Goal: Navigation & Orientation: Find specific page/section

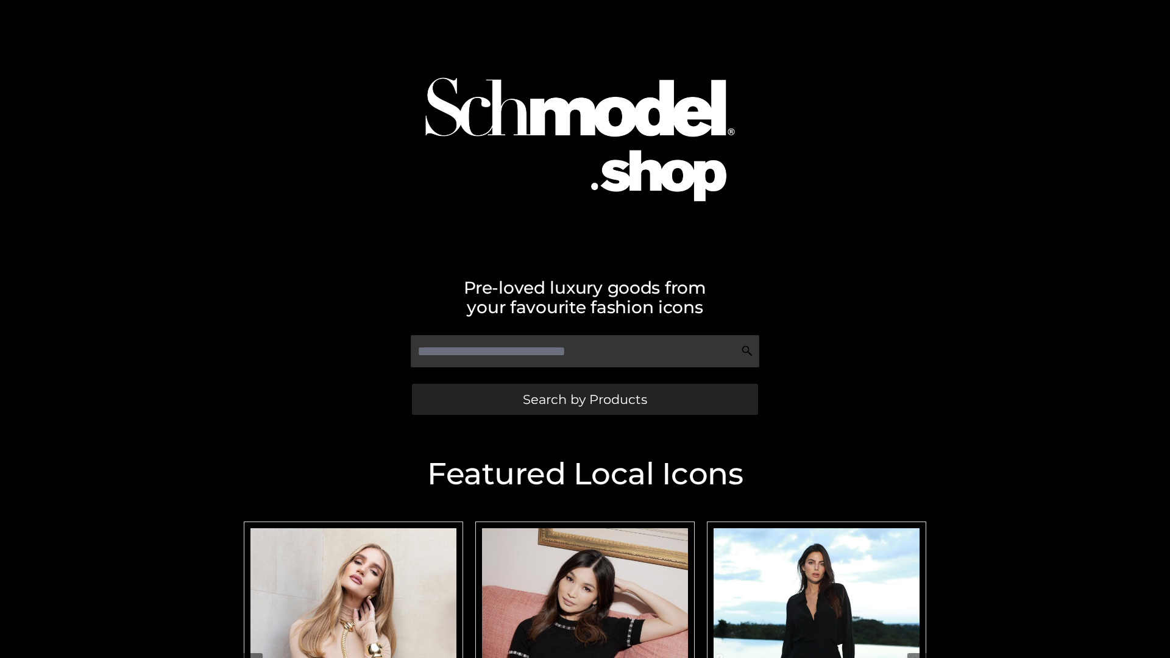
click at [584, 399] on span "Search by Products" at bounding box center [585, 399] width 124 height 13
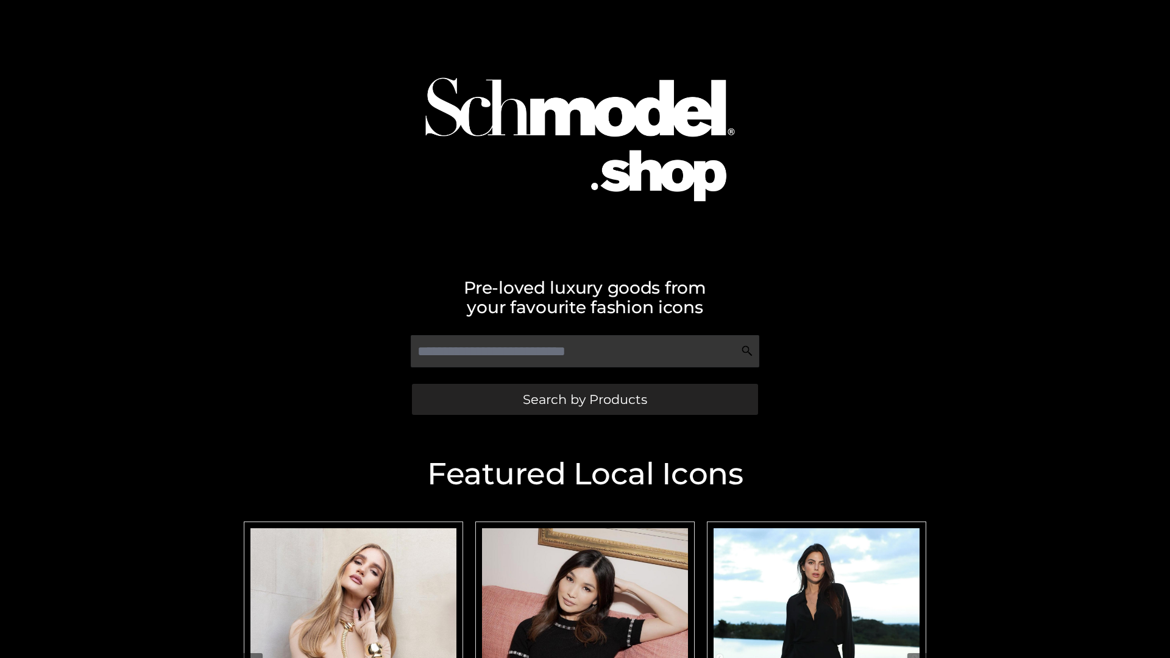
click at [584, 399] on span "Search by Products" at bounding box center [585, 399] width 124 height 13
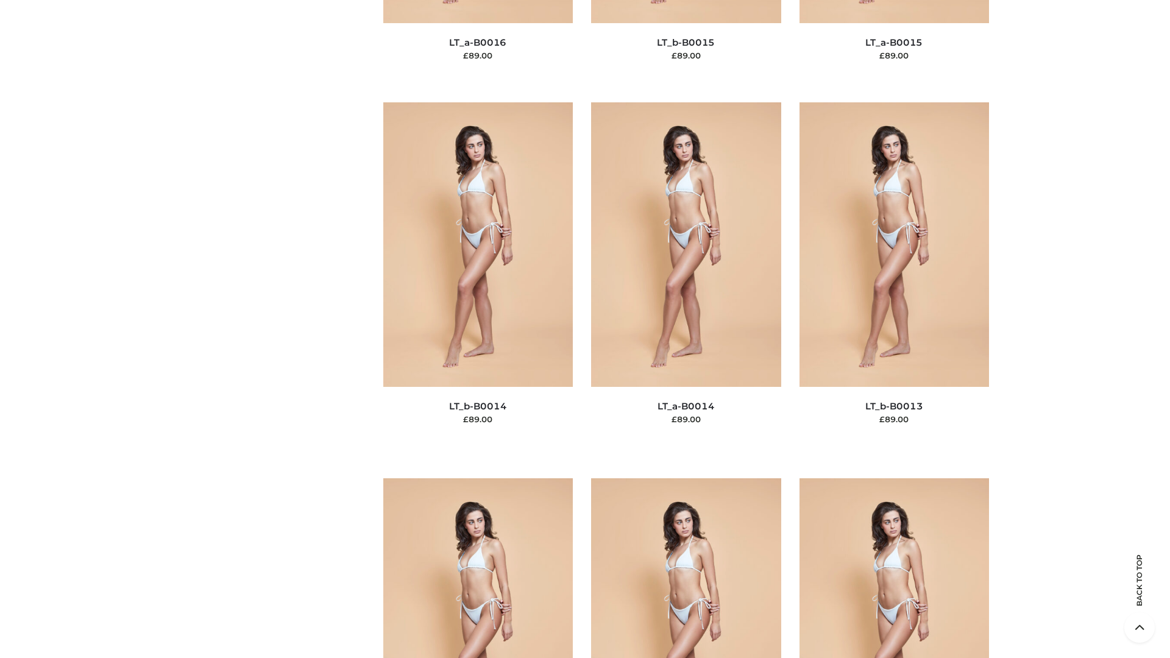
scroll to position [4334, 0]
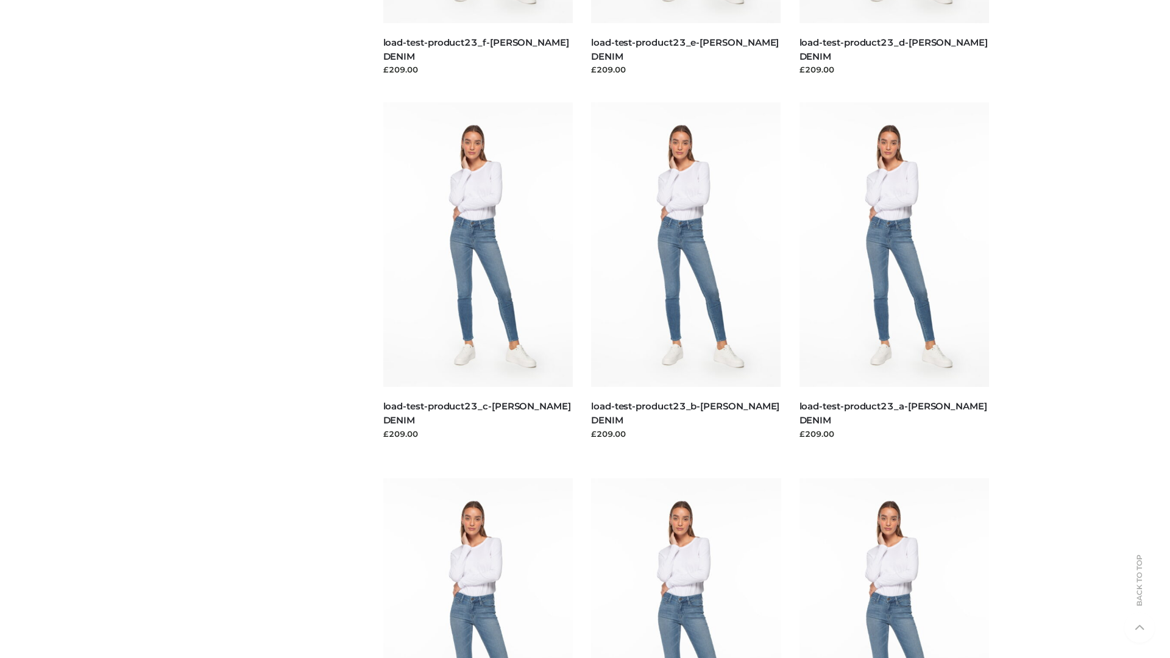
scroll to position [1069, 0]
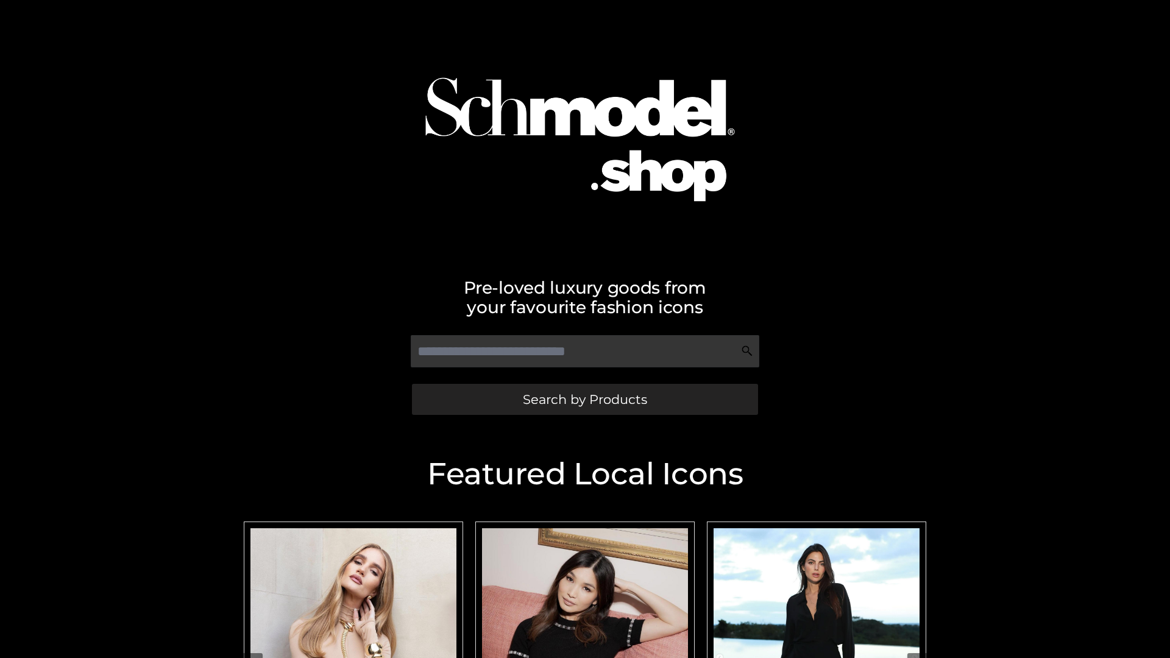
click at [584, 399] on span "Search by Products" at bounding box center [585, 399] width 124 height 13
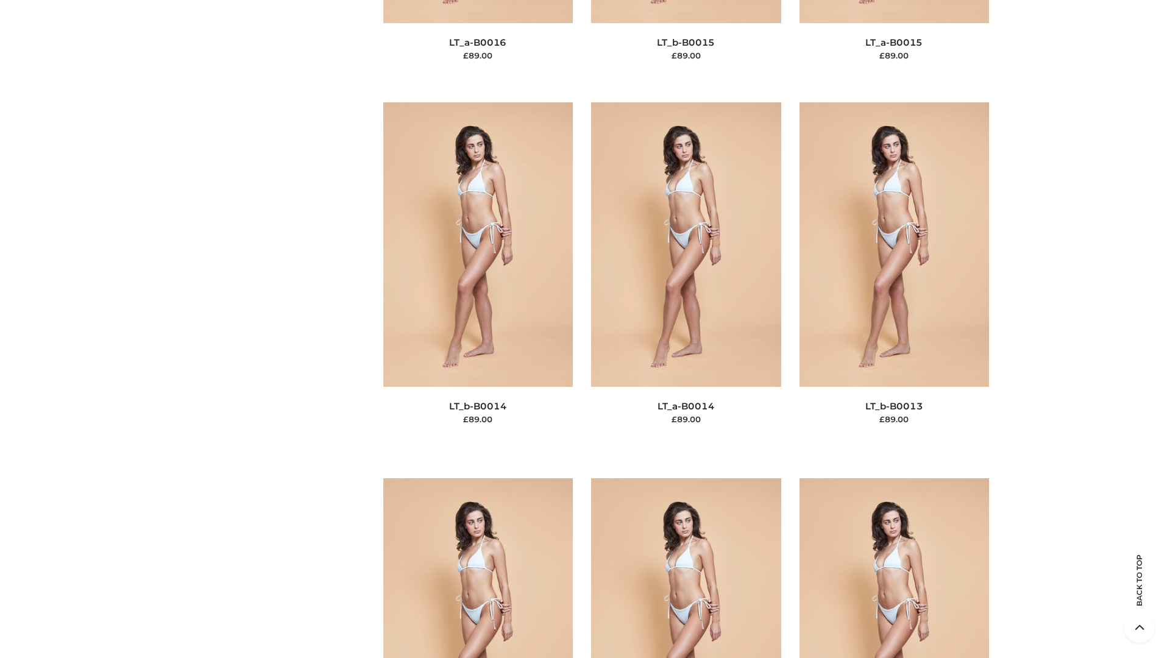
scroll to position [4334, 0]
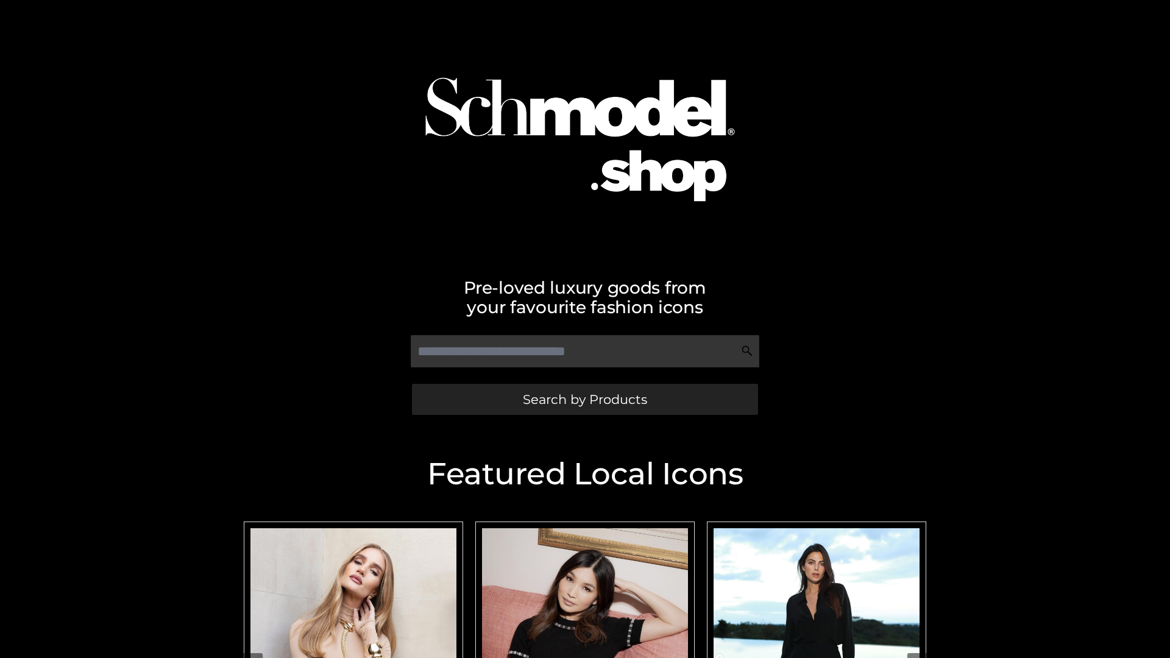
click at [584, 399] on span "Search by Products" at bounding box center [585, 399] width 124 height 13
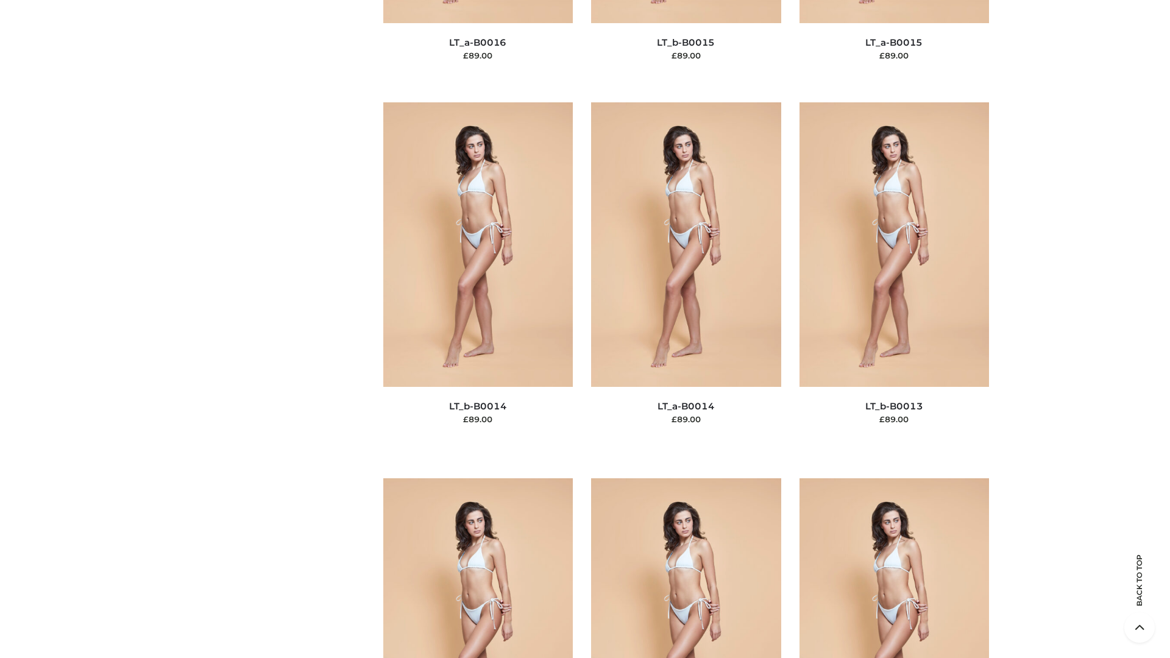
scroll to position [4334, 0]
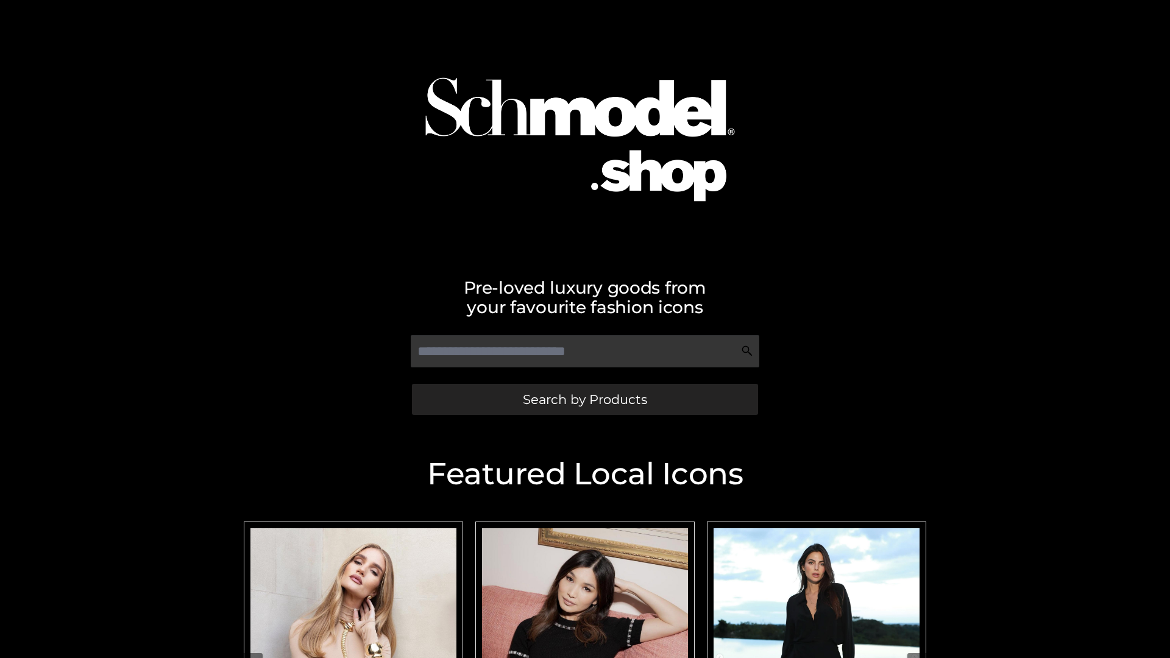
click at [584, 399] on span "Search by Products" at bounding box center [585, 399] width 124 height 13
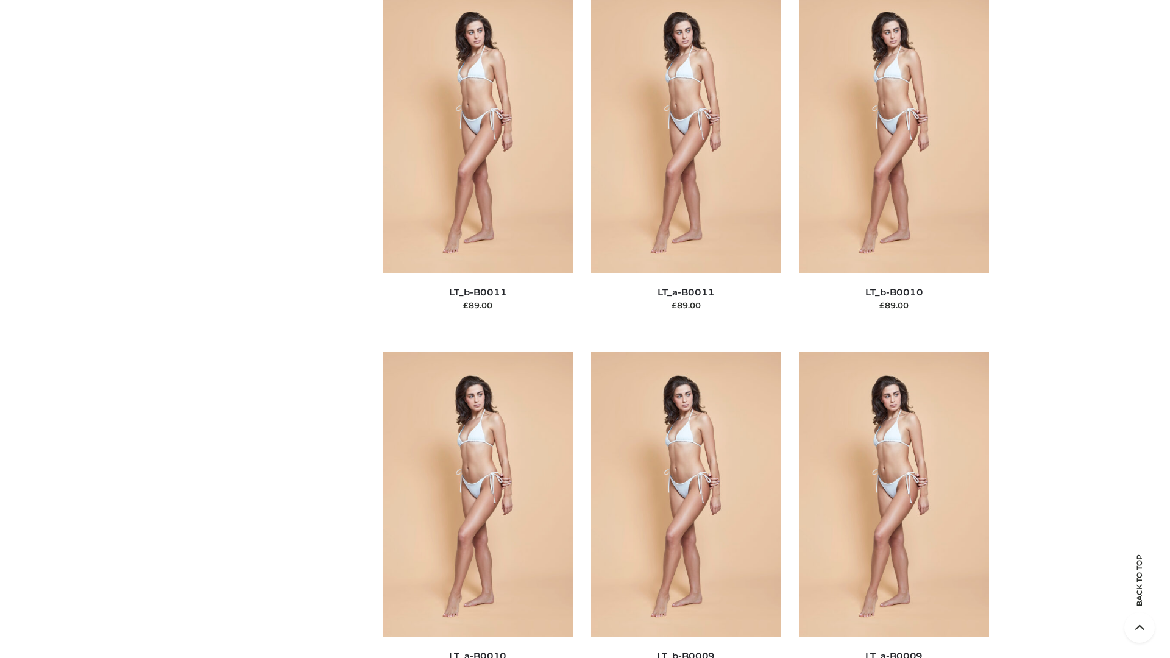
scroll to position [5472, 0]
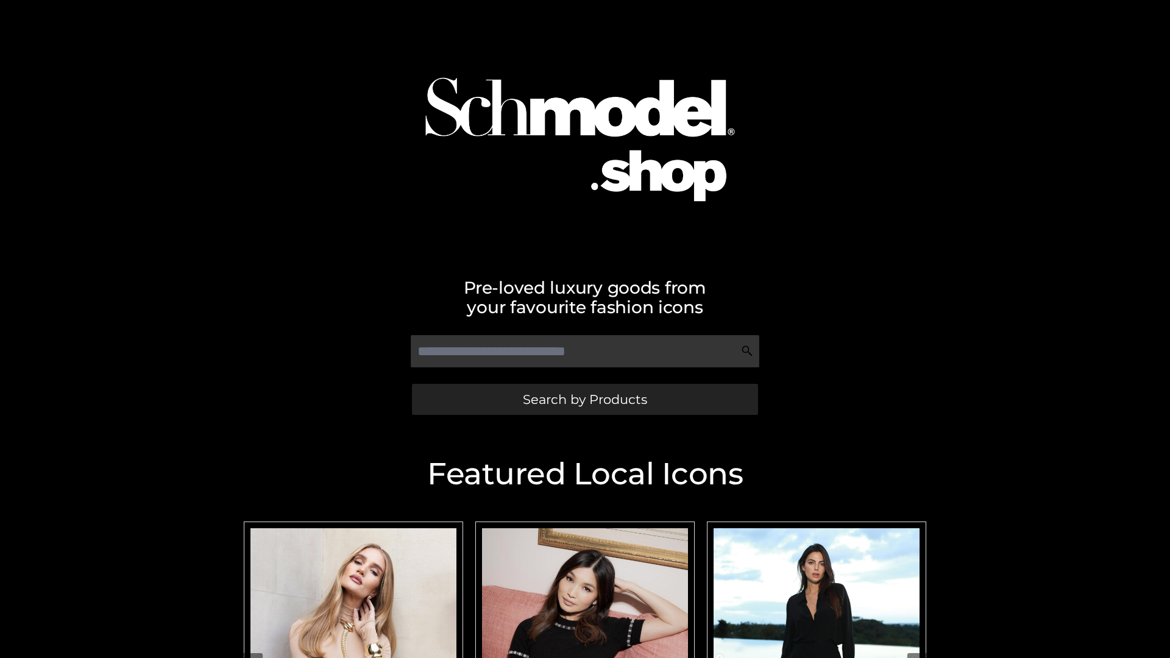
click at [584, 399] on span "Search by Products" at bounding box center [585, 399] width 124 height 13
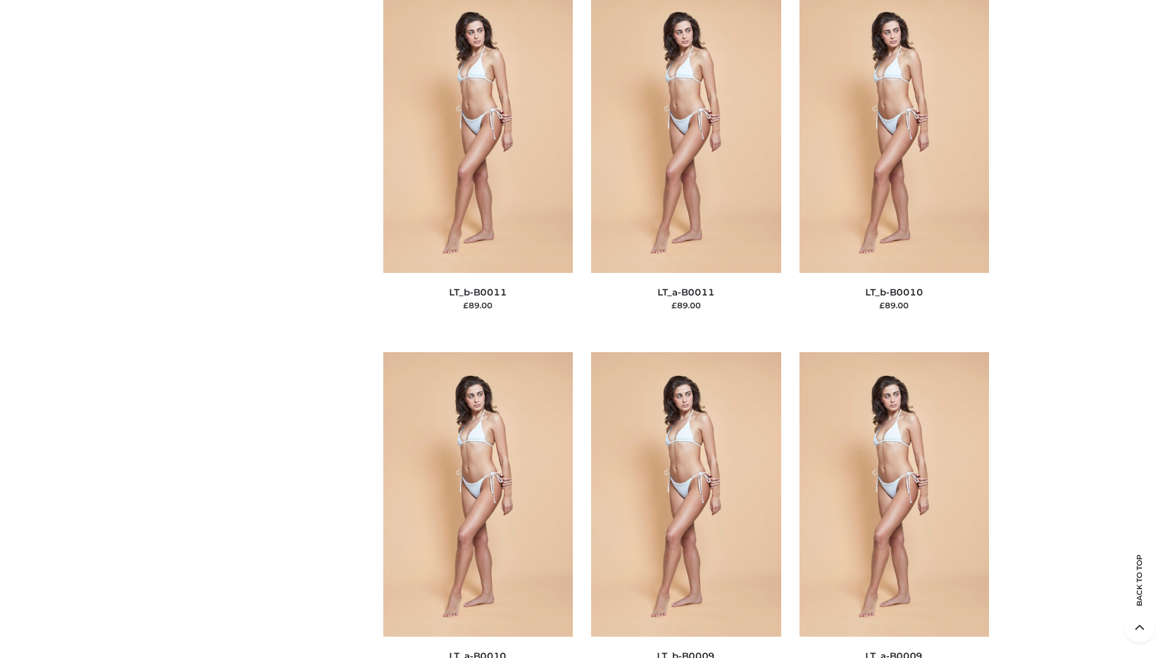
scroll to position [5472, 0]
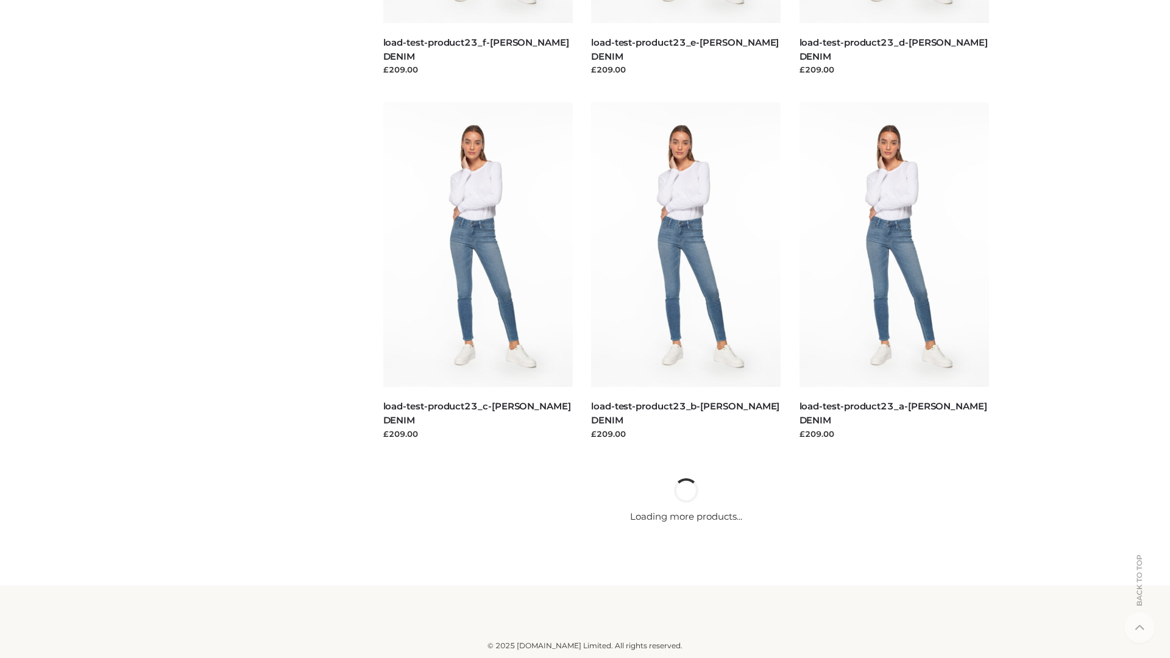
scroll to position [1069, 0]
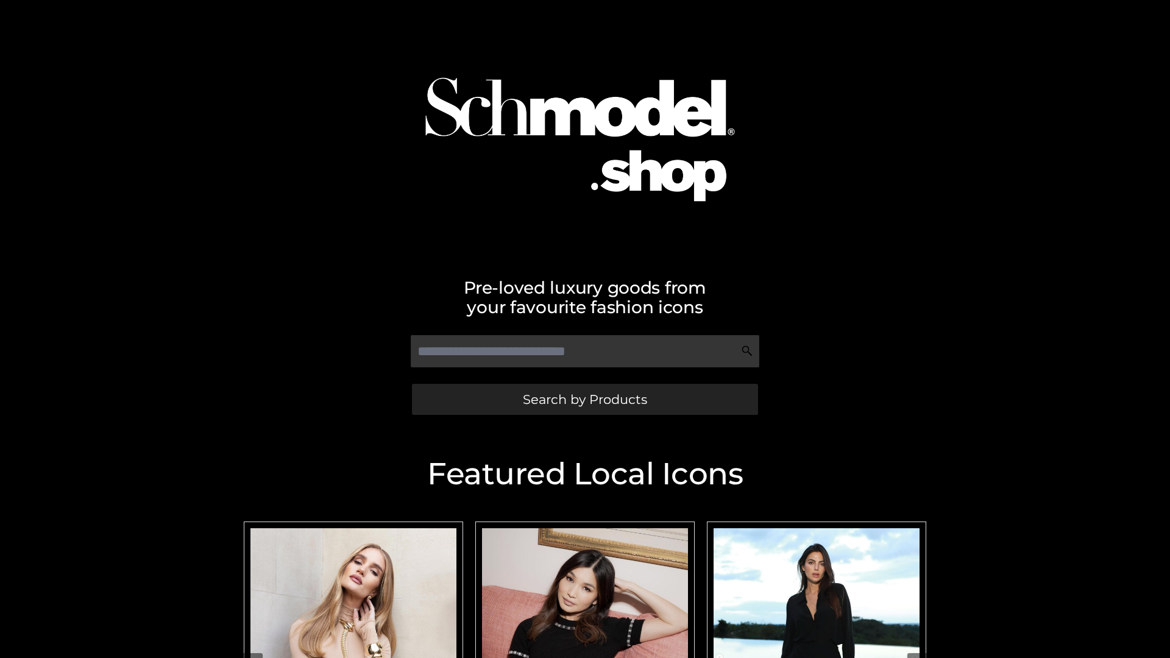
click at [584, 399] on span "Search by Products" at bounding box center [585, 399] width 124 height 13
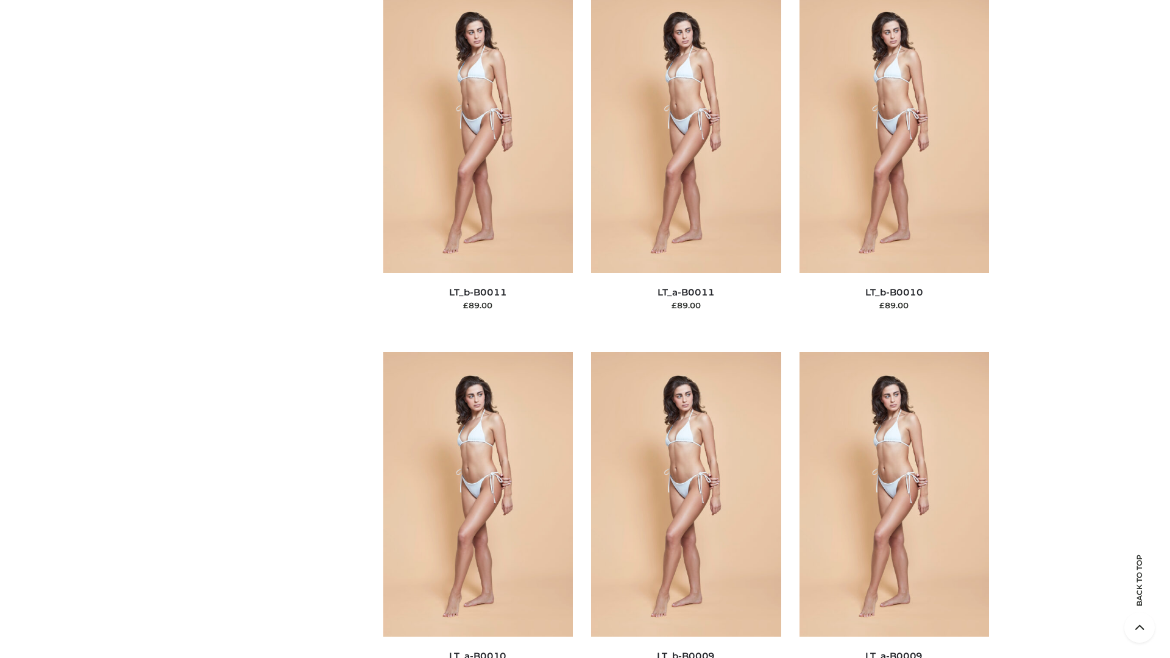
scroll to position [5472, 0]
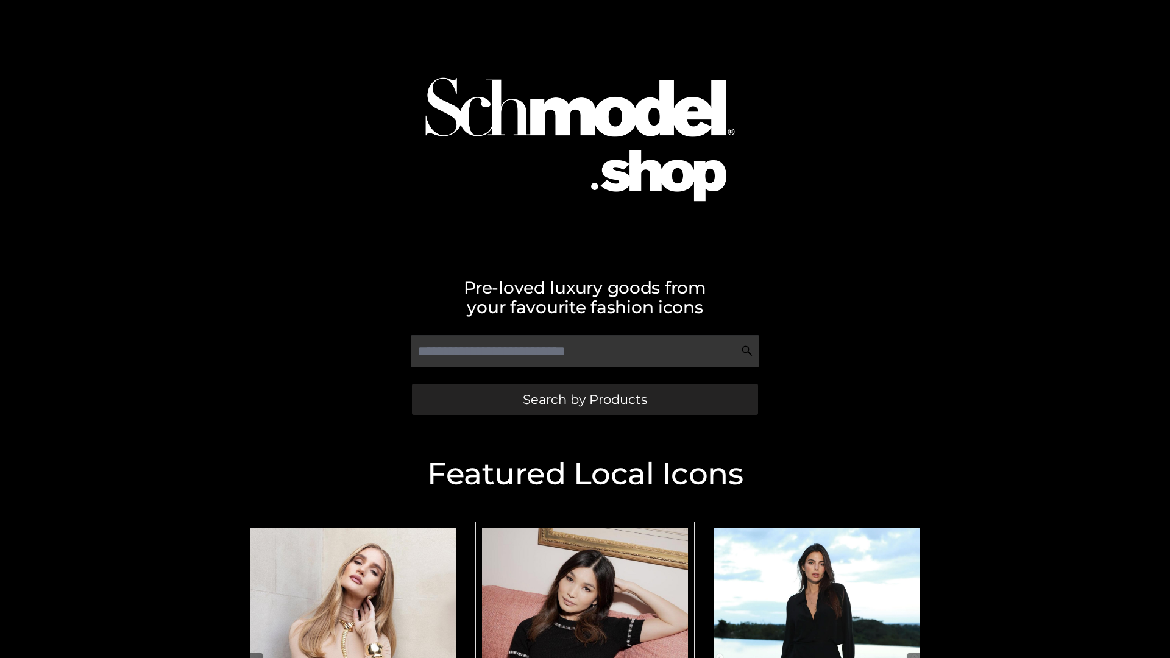
click at [584, 399] on span "Search by Products" at bounding box center [585, 399] width 124 height 13
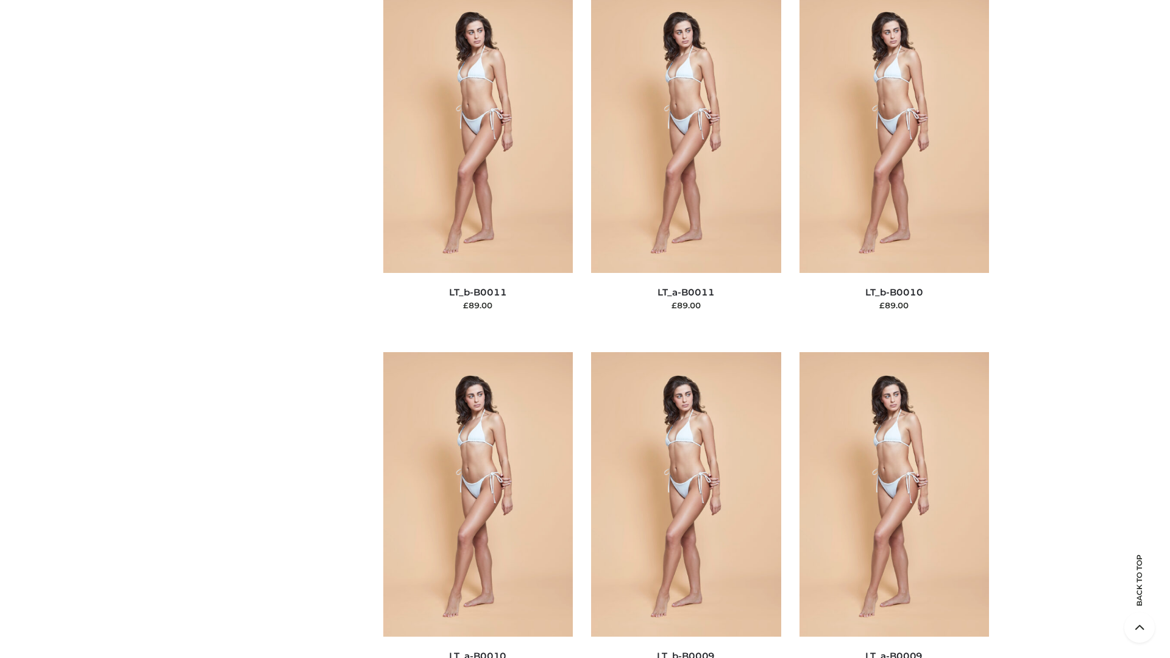
scroll to position [5472, 0]
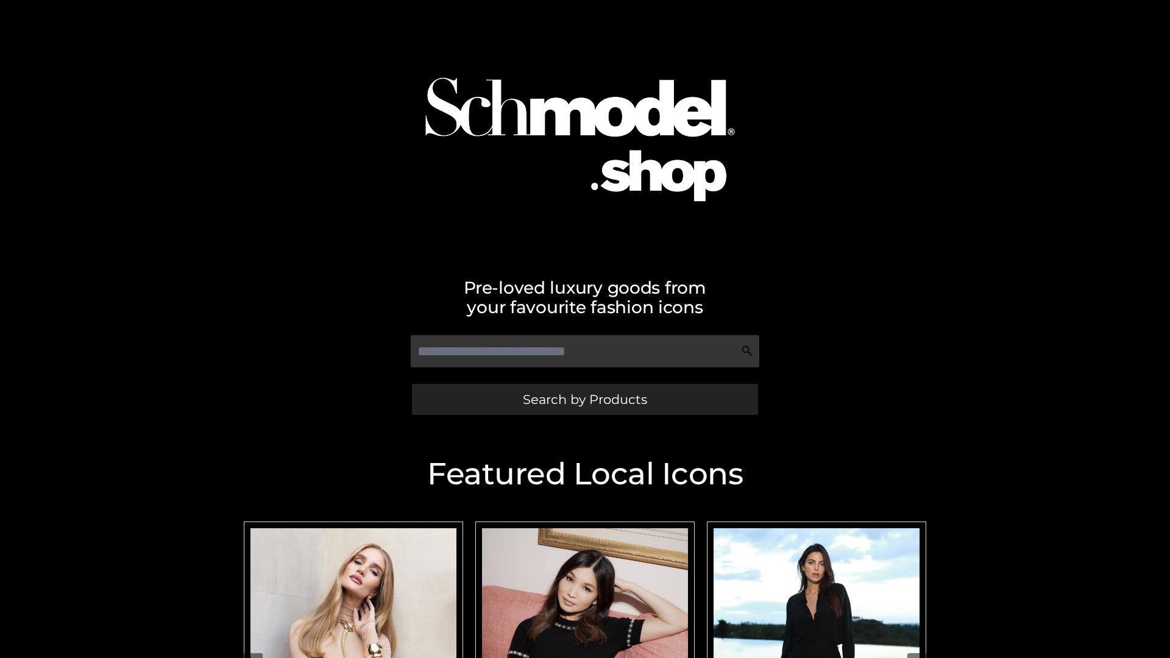
click at [584, 399] on span "Search by Products" at bounding box center [585, 399] width 124 height 13
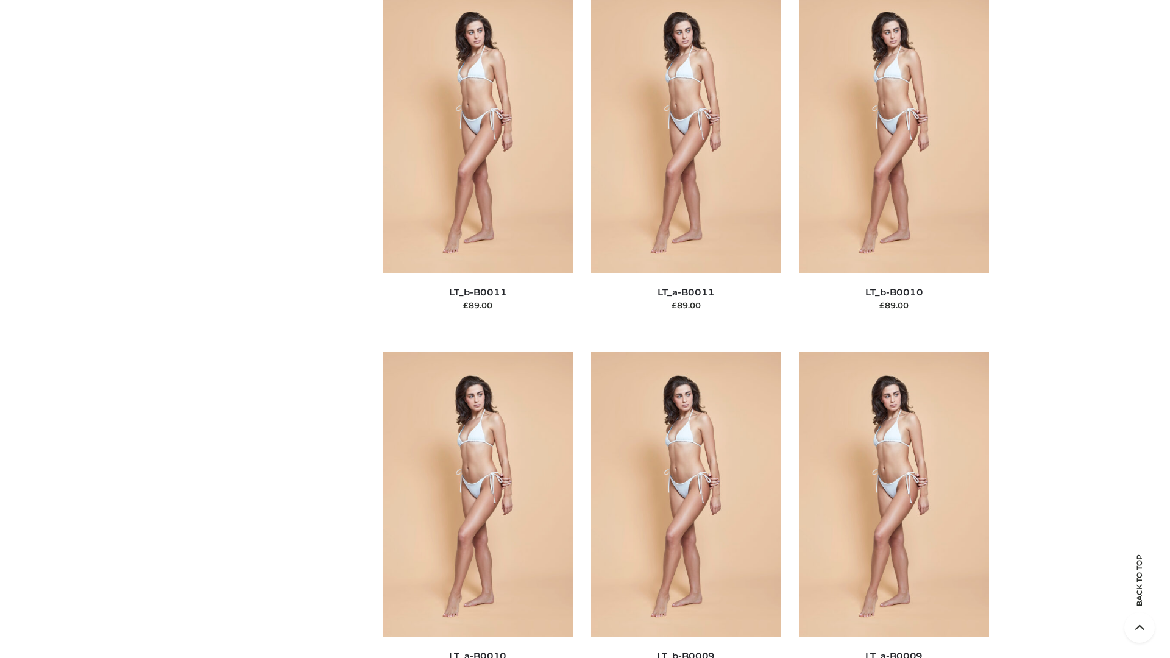
scroll to position [5472, 0]
